Goal: Task Accomplishment & Management: Manage account settings

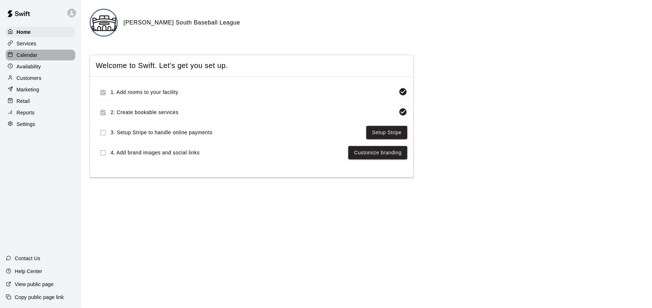
click at [30, 55] on p "Calendar" at bounding box center [27, 54] width 21 height 7
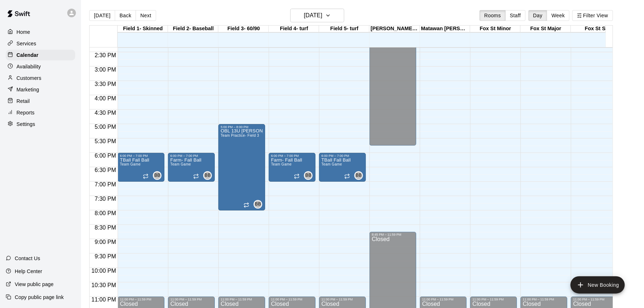
scroll to position [365, 0]
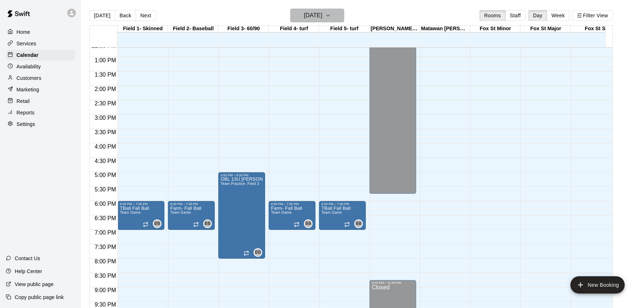
click at [338, 16] on button "[DATE]" at bounding box center [318, 16] width 54 height 14
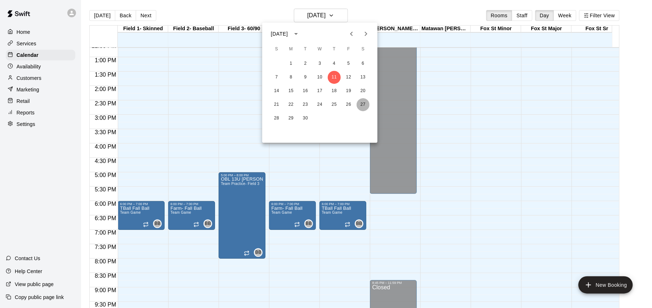
click at [360, 103] on button "27" at bounding box center [362, 104] width 13 height 13
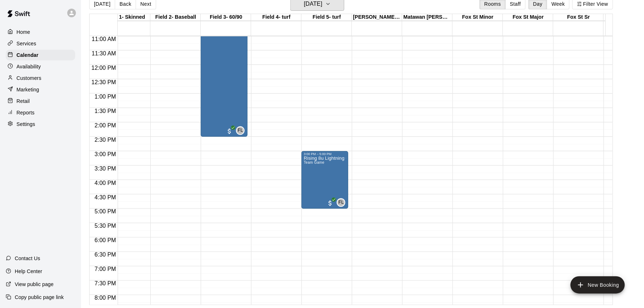
scroll to position [0, 10]
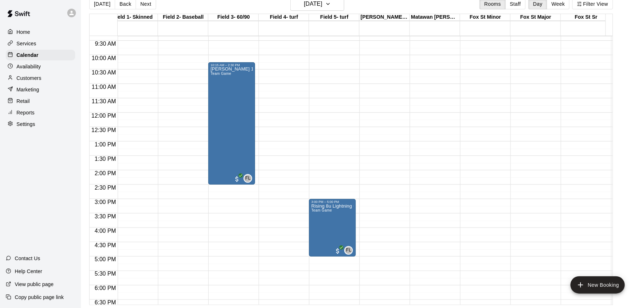
click at [141, 12] on div "[DATE] Back [DATE][DATE] Rooms Staff Day Week Filter View" at bounding box center [351, 5] width 524 height 17
click at [140, 4] on button "Next" at bounding box center [146, 4] width 20 height 11
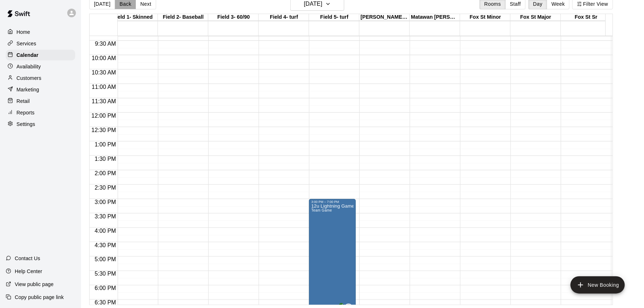
click at [126, 6] on button "Back" at bounding box center [125, 4] width 21 height 11
